Goal: Task Accomplishment & Management: Manage account settings

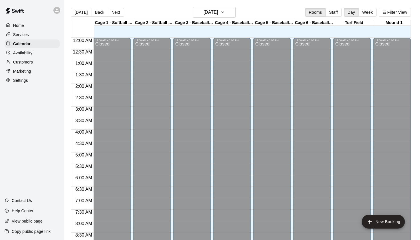
scroll to position [319, 0]
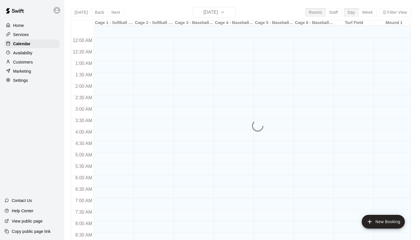
scroll to position [324, 0]
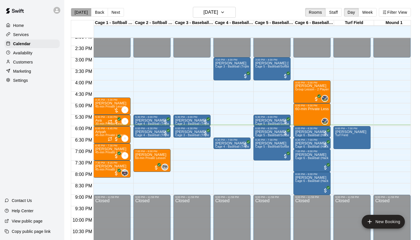
click at [86, 12] on button "[DATE]" at bounding box center [81, 12] width 21 height 9
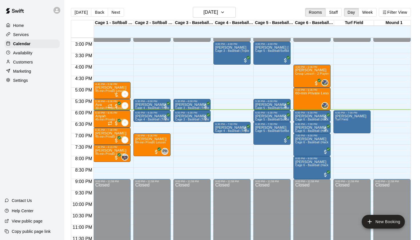
scroll to position [340, 0]
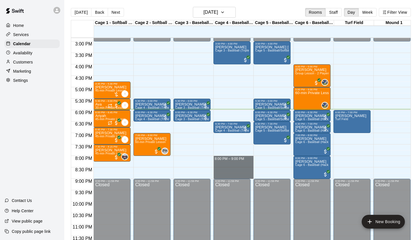
drag, startPoint x: 224, startPoint y: 158, endPoint x: 224, endPoint y: 174, distance: 16.3
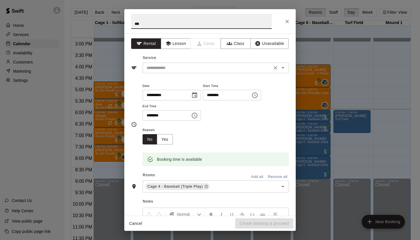
click at [225, 63] on div "​" at bounding box center [216, 68] width 146 height 11
type input "***"
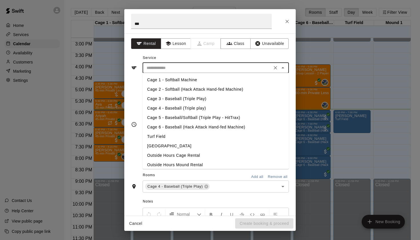
click at [204, 107] on li "Cage 4 - Baseball (Triple play)" at bounding box center [216, 107] width 146 height 9
type input "**********"
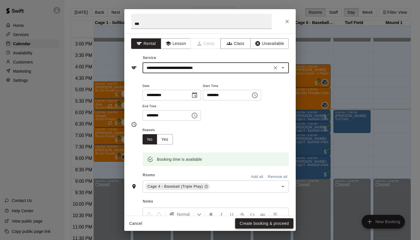
click at [252, 221] on button "Create booking & proceed" at bounding box center [264, 223] width 58 height 11
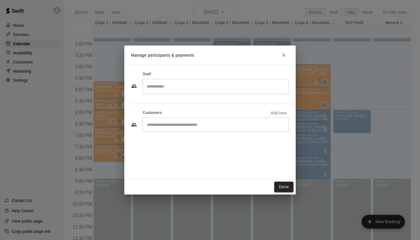
click at [285, 189] on button "Done" at bounding box center [283, 186] width 19 height 11
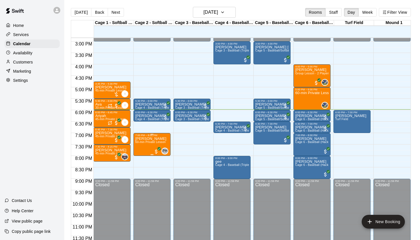
click at [154, 148] on div "PH 0" at bounding box center [160, 150] width 15 height 7
click at [157, 166] on img "edit" at bounding box center [159, 167] width 7 height 7
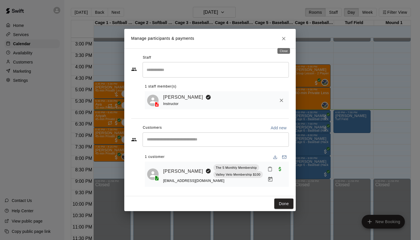
click at [287, 36] on button "Close" at bounding box center [284, 38] width 10 height 10
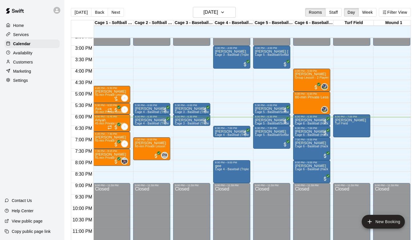
scroll to position [330, 0]
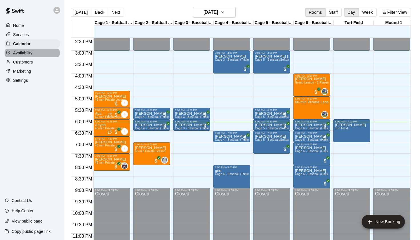
click at [33, 53] on div "Availability" at bounding box center [32, 53] width 55 height 9
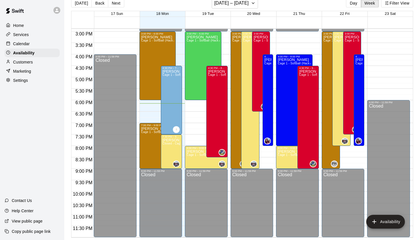
scroll to position [9, 0]
click at [30, 45] on div "Calendar" at bounding box center [32, 43] width 55 height 9
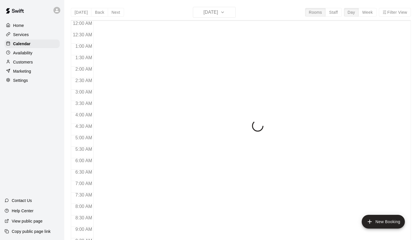
scroll to position [324, 0]
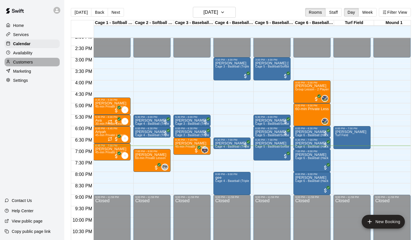
click at [36, 62] on div "Customers" at bounding box center [32, 62] width 55 height 9
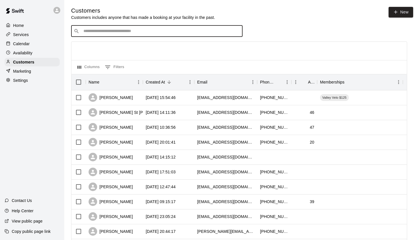
click at [137, 32] on input "Search customers by name or email" at bounding box center [161, 31] width 158 height 6
type input "****"
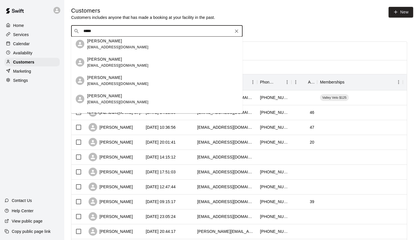
scroll to position [34, 0]
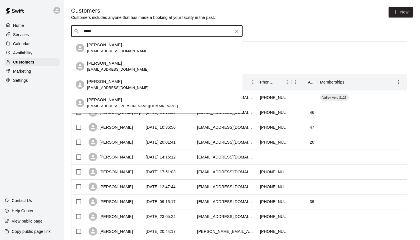
click at [120, 85] on div "Matt Sayles matt@mattsaylesphoto.com" at bounding box center [117, 85] width 61 height 12
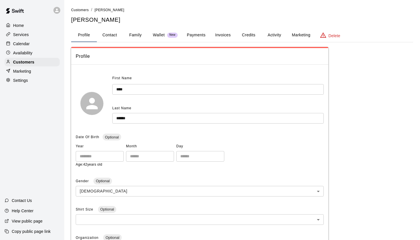
click at [193, 34] on button "Payments" at bounding box center [196, 35] width 28 height 14
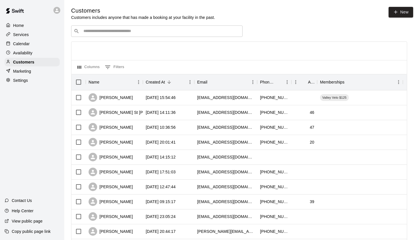
click at [100, 36] on div "​ ​" at bounding box center [156, 30] width 171 height 11
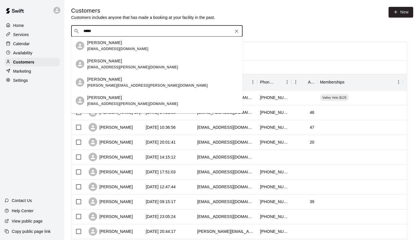
type input "******"
click at [114, 69] on div "Matt Sayles matt.sayles@gmail.com" at bounding box center [132, 64] width 91 height 12
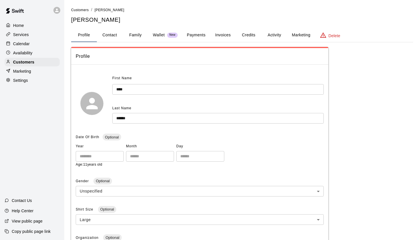
click at [205, 37] on button "Payments" at bounding box center [196, 35] width 28 height 14
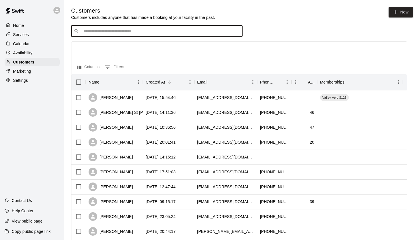
click at [107, 32] on input "Search customers by name or email" at bounding box center [161, 31] width 158 height 6
type input "******"
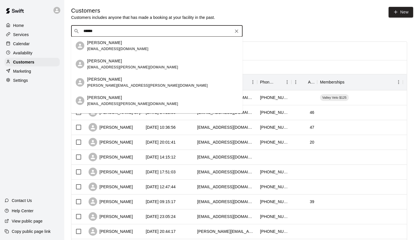
click at [113, 83] on div "Karla Sayles karla.sayles@gmail.com" at bounding box center [147, 82] width 121 height 12
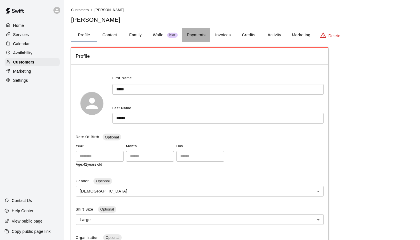
click at [191, 33] on button "Payments" at bounding box center [196, 35] width 28 height 14
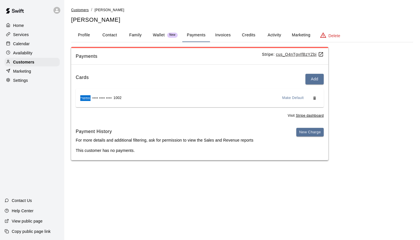
click at [78, 10] on span "Customers" at bounding box center [80, 10] width 18 height 4
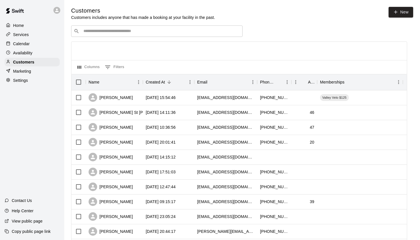
click at [97, 31] on input "Search customers by name or email" at bounding box center [161, 31] width 158 height 6
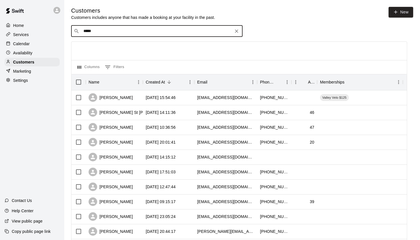
type input "******"
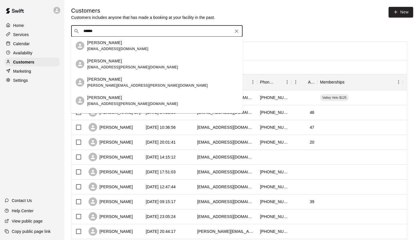
click at [107, 44] on p "Matt Sayles" at bounding box center [104, 43] width 35 height 6
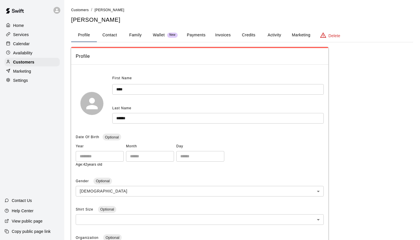
click at [201, 33] on button "Payments" at bounding box center [196, 35] width 28 height 14
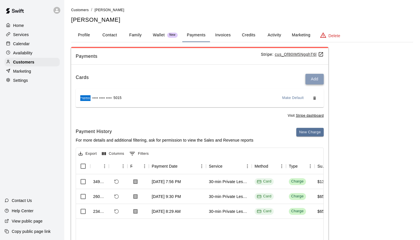
click at [319, 78] on button "Add" at bounding box center [315, 79] width 18 height 11
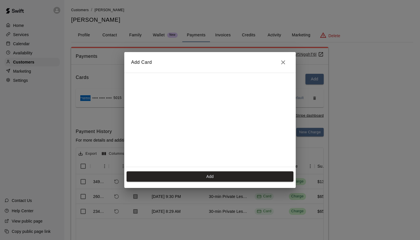
scroll to position [79, 0]
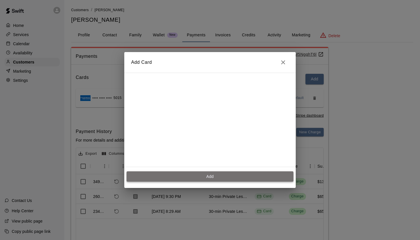
click at [242, 179] on button "Add" at bounding box center [210, 176] width 167 height 11
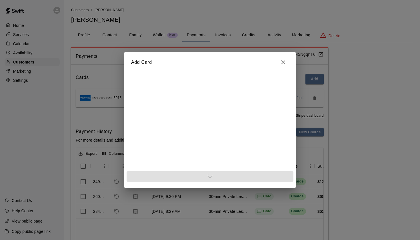
scroll to position [0, 0]
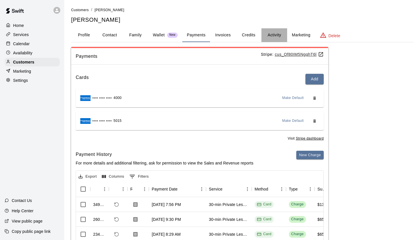
click at [274, 34] on button "Activity" at bounding box center [275, 35] width 26 height 14
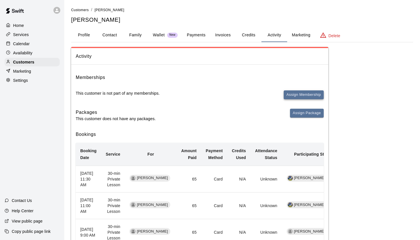
click at [290, 92] on button "Assign Membership" at bounding box center [304, 94] width 40 height 9
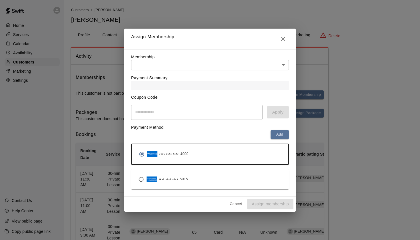
click at [195, 64] on body "Home Services Calendar Availability Customers Marketing Settings Contact Us Hel…" at bounding box center [210, 232] width 420 height 464
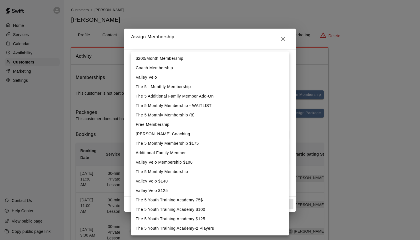
click at [215, 41] on div at bounding box center [210, 120] width 420 height 240
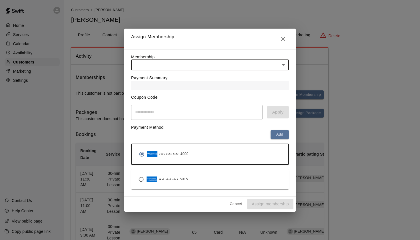
click at [194, 63] on body "Home Services Calendar Availability Customers Marketing Settings Contact Us Hel…" at bounding box center [210, 232] width 420 height 464
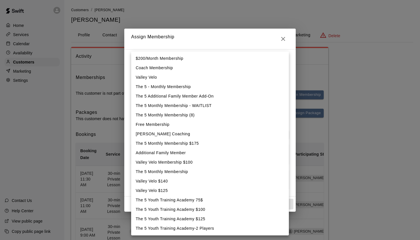
click at [180, 232] on li "The 5 Youth Training Academy-2 Players" at bounding box center [210, 228] width 158 height 9
type input "**********"
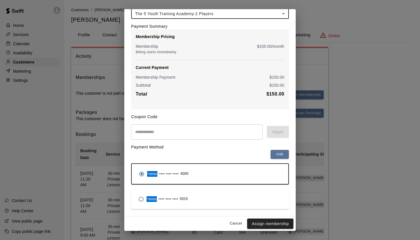
scroll to position [32, 0]
click at [260, 221] on button "Assign membership" at bounding box center [270, 224] width 46 height 11
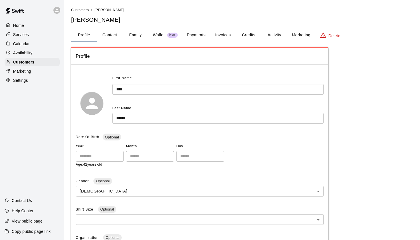
click at [27, 44] on p "Calendar" at bounding box center [21, 44] width 17 height 6
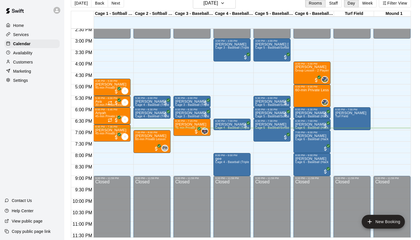
scroll to position [9, 0]
click at [20, 64] on p "Customers" at bounding box center [23, 62] width 20 height 6
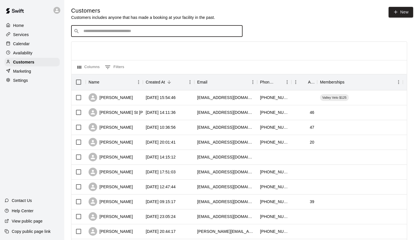
click at [142, 29] on input "Search customers by name or email" at bounding box center [161, 31] width 158 height 6
type input "*****"
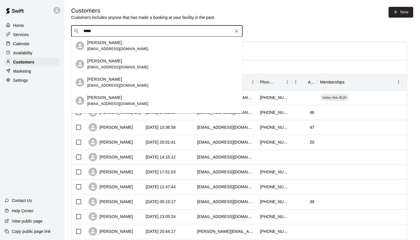
click at [121, 76] on div "Chase Miller had911@aol.com" at bounding box center [162, 82] width 151 height 12
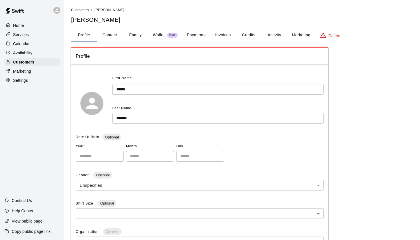
click at [196, 36] on button "Payments" at bounding box center [196, 35] width 28 height 14
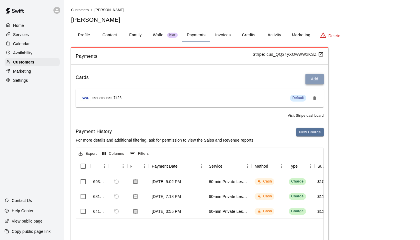
click at [315, 79] on button "Add" at bounding box center [315, 79] width 18 height 11
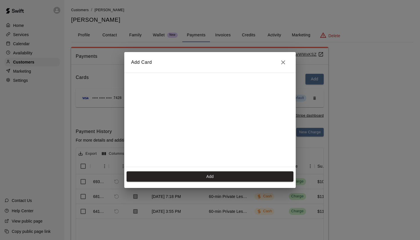
scroll to position [25, 0]
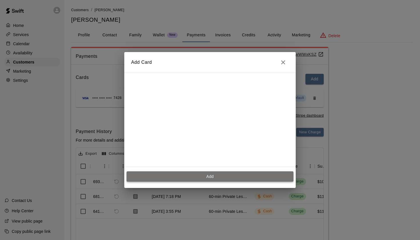
click at [236, 175] on button "Add" at bounding box center [210, 176] width 167 height 11
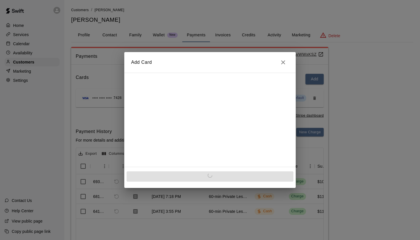
scroll to position [0, 0]
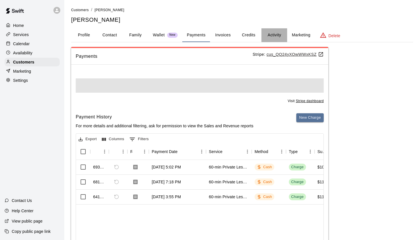
click at [276, 33] on button "Activity" at bounding box center [275, 35] width 26 height 14
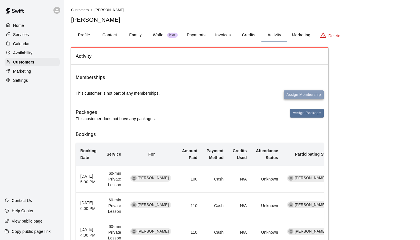
click at [294, 95] on button "Assign Membership" at bounding box center [304, 94] width 40 height 9
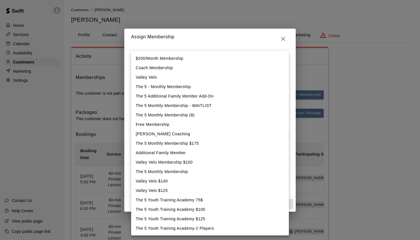
click at [188, 222] on li "The 5 Youth Training Academy $125" at bounding box center [210, 218] width 158 height 9
type input "**********"
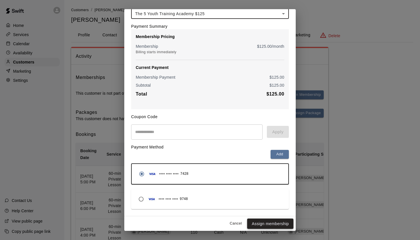
scroll to position [32, 0]
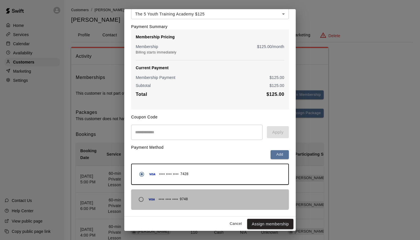
click at [169, 195] on div "**** **** **** 9748" at bounding box center [162, 199] width 52 height 11
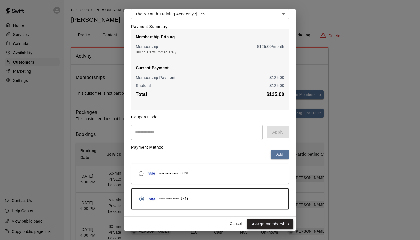
click at [278, 222] on button "Assign membership" at bounding box center [270, 224] width 46 height 11
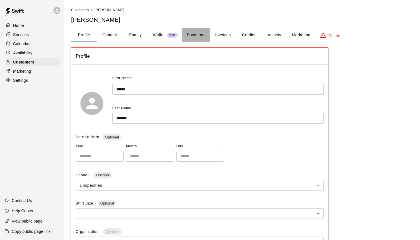
click at [192, 36] on button "Payments" at bounding box center [196, 35] width 28 height 14
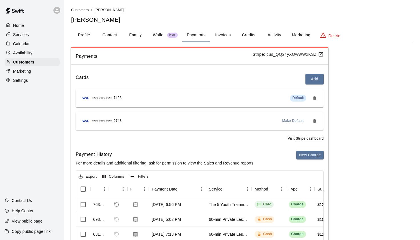
click at [314, 96] on icon "Remove" at bounding box center [314, 98] width 5 height 5
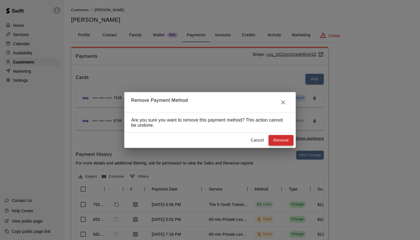
click at [283, 139] on button "Remove" at bounding box center [281, 140] width 25 height 11
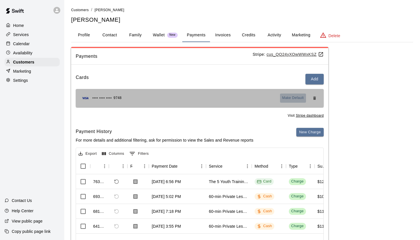
click at [293, 99] on span "Make Default" at bounding box center [293, 98] width 22 height 6
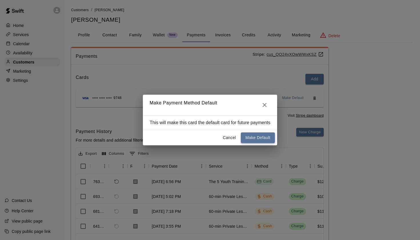
click at [265, 136] on button "Make Default" at bounding box center [258, 137] width 34 height 11
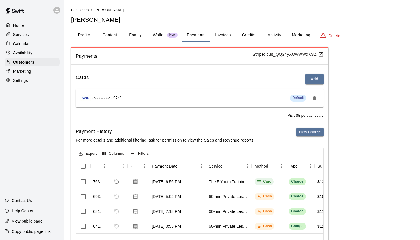
click at [29, 43] on p "Calendar" at bounding box center [21, 44] width 17 height 6
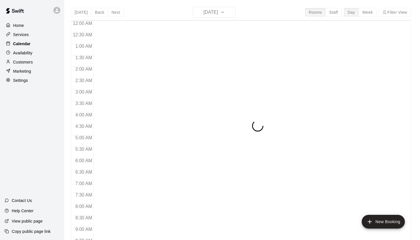
scroll to position [324, 0]
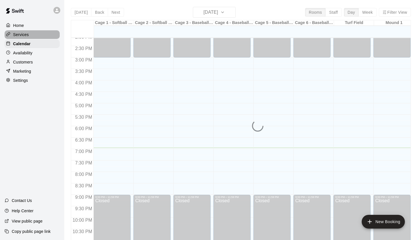
click at [27, 31] on div "Services" at bounding box center [32, 34] width 55 height 9
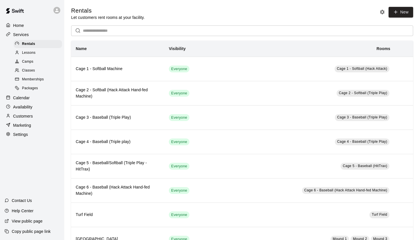
click at [31, 77] on span "Memberships" at bounding box center [33, 80] width 22 height 6
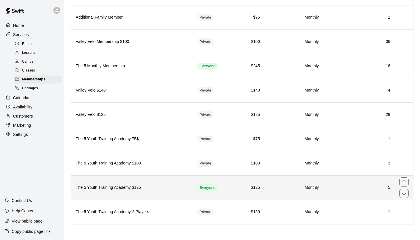
scroll to position [294, 0]
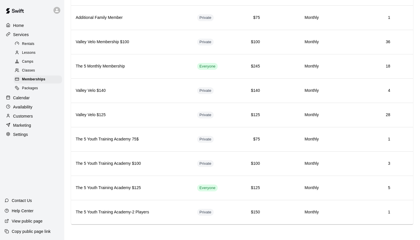
click at [35, 33] on div "Services" at bounding box center [32, 34] width 55 height 9
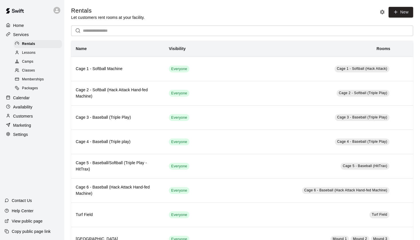
click at [24, 96] on p "Calendar" at bounding box center [21, 98] width 17 height 6
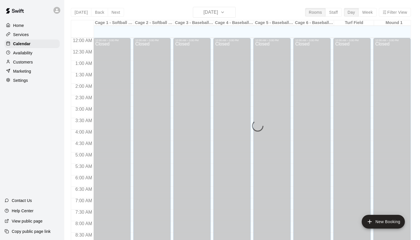
scroll to position [324, 0]
